Goal: Information Seeking & Learning: Learn about a topic

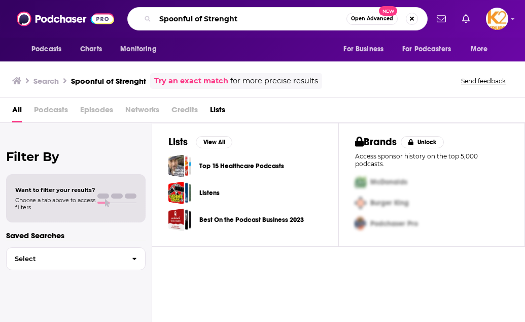
click at [248, 18] on input "Spoonful of Strenght" at bounding box center [250, 19] width 191 height 16
type input "Spoonful of Strength"
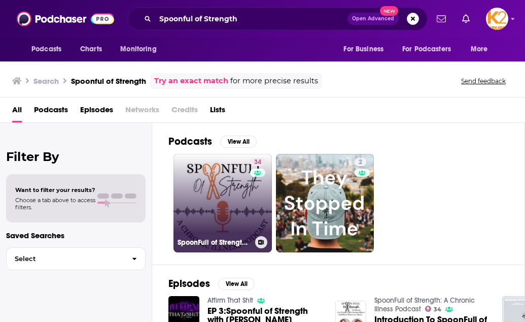
click at [240, 185] on link "34 SpoonFull of Strength: A Chronic Illness Podcast" at bounding box center [222, 203] width 98 height 98
